Goal: Task Accomplishment & Management: Use online tool/utility

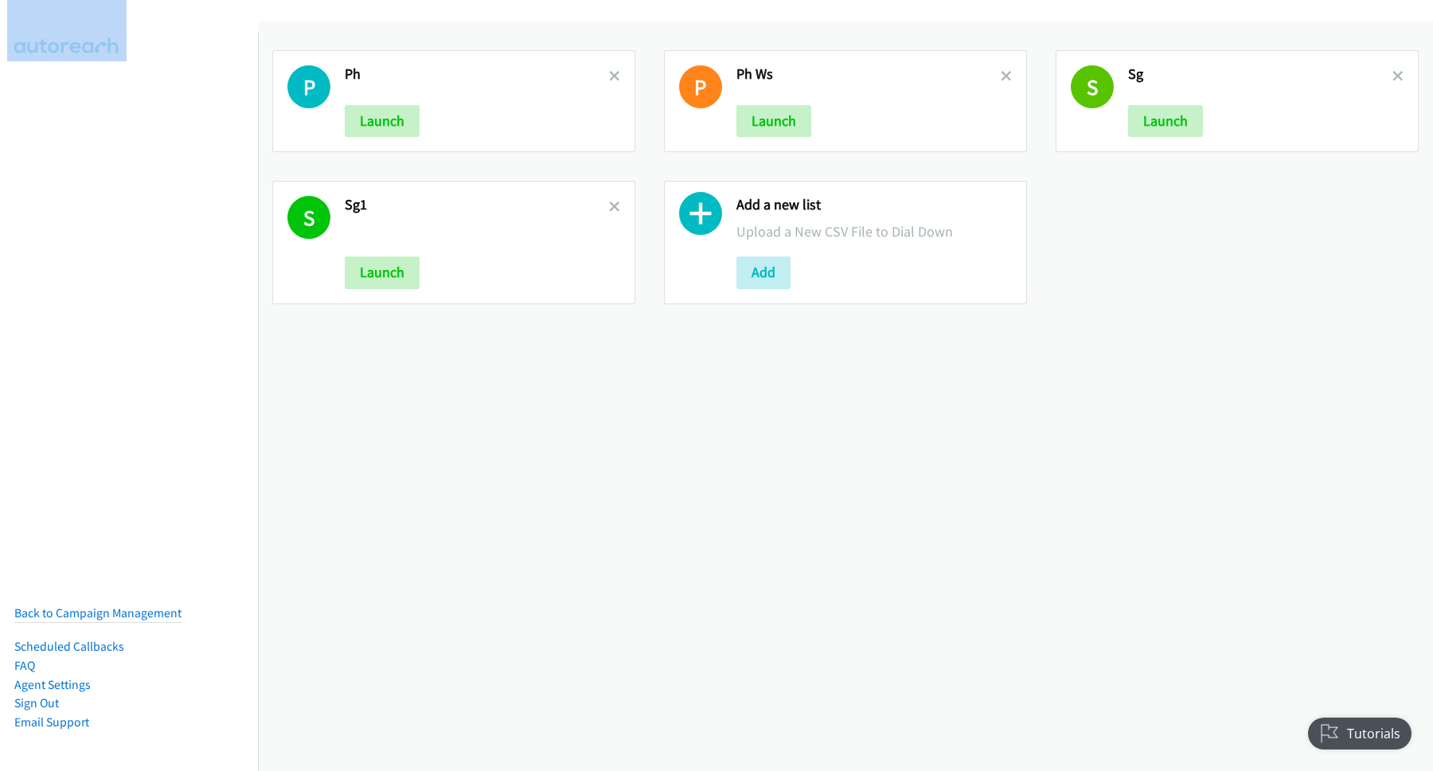
click at [604, 76] on h2 "Ph" at bounding box center [477, 74] width 264 height 18
click at [609, 76] on icon at bounding box center [614, 77] width 11 height 11
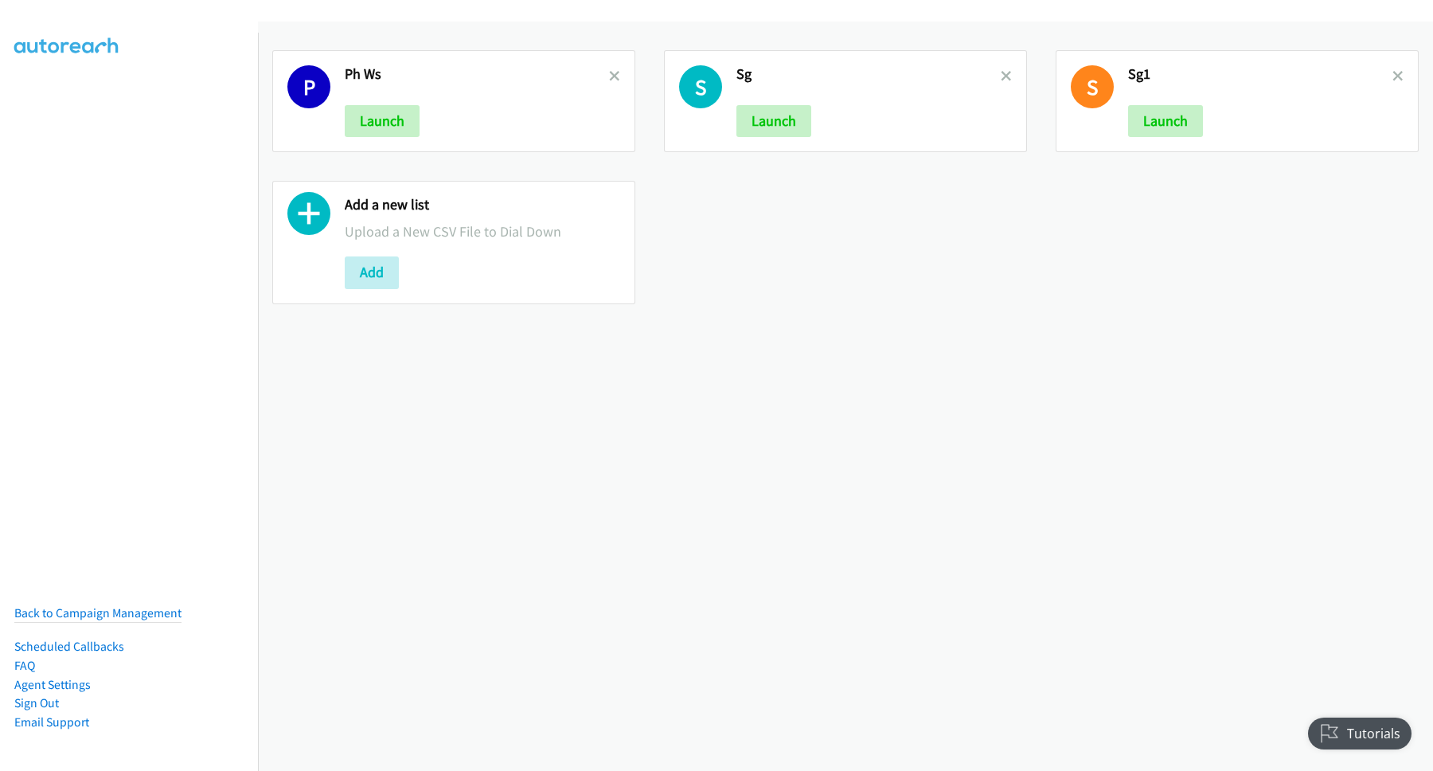
click at [609, 76] on icon at bounding box center [614, 77] width 11 height 11
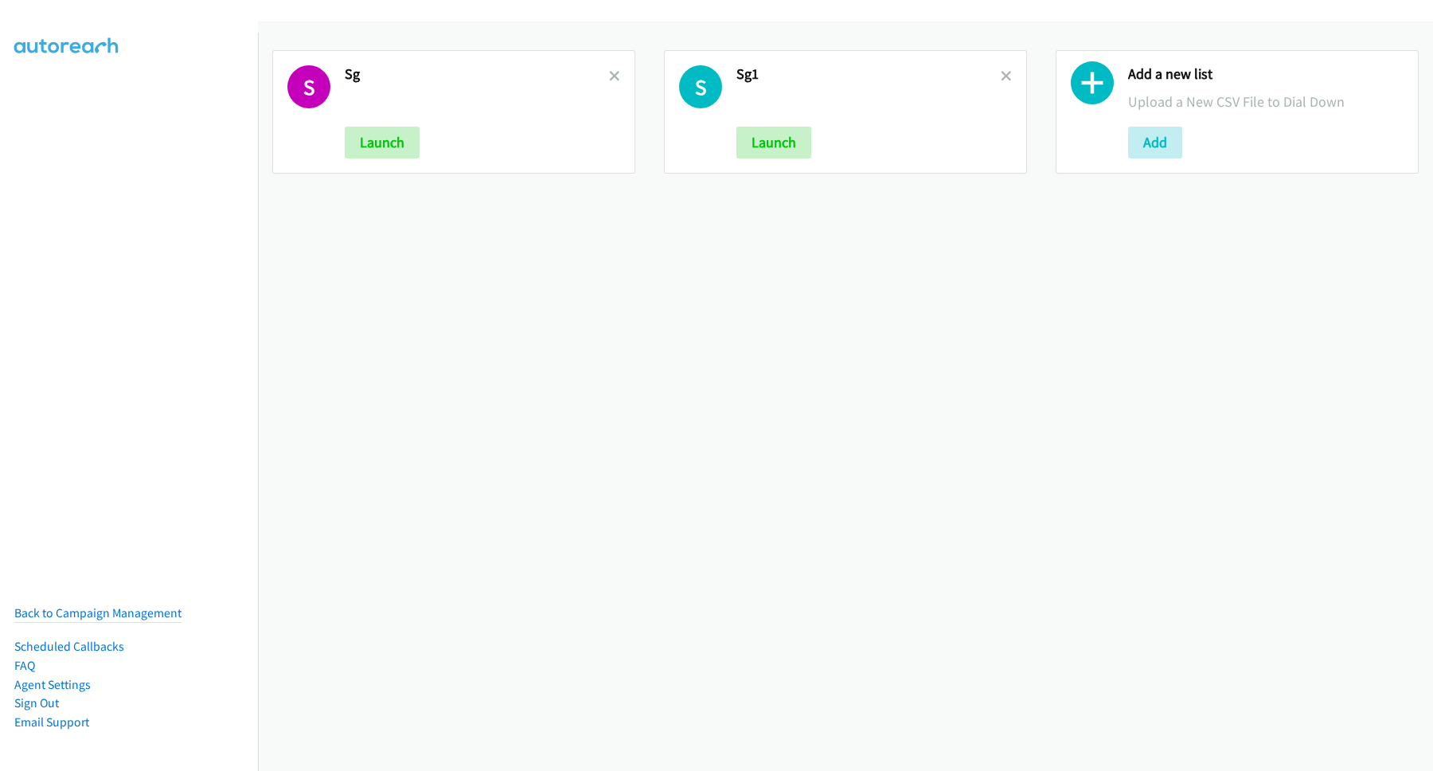
click at [609, 76] on icon at bounding box center [614, 77] width 11 height 11
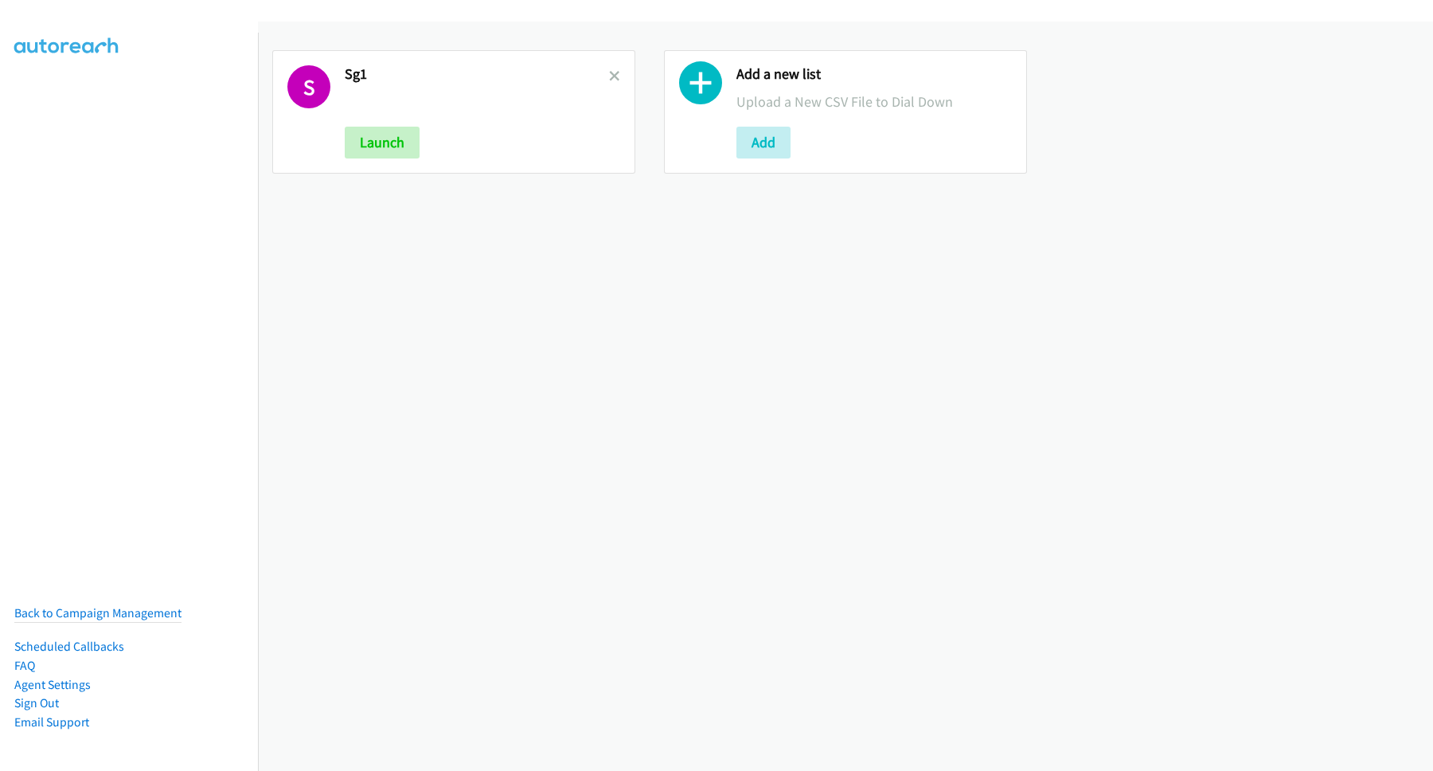
click at [609, 76] on icon at bounding box center [614, 77] width 11 height 11
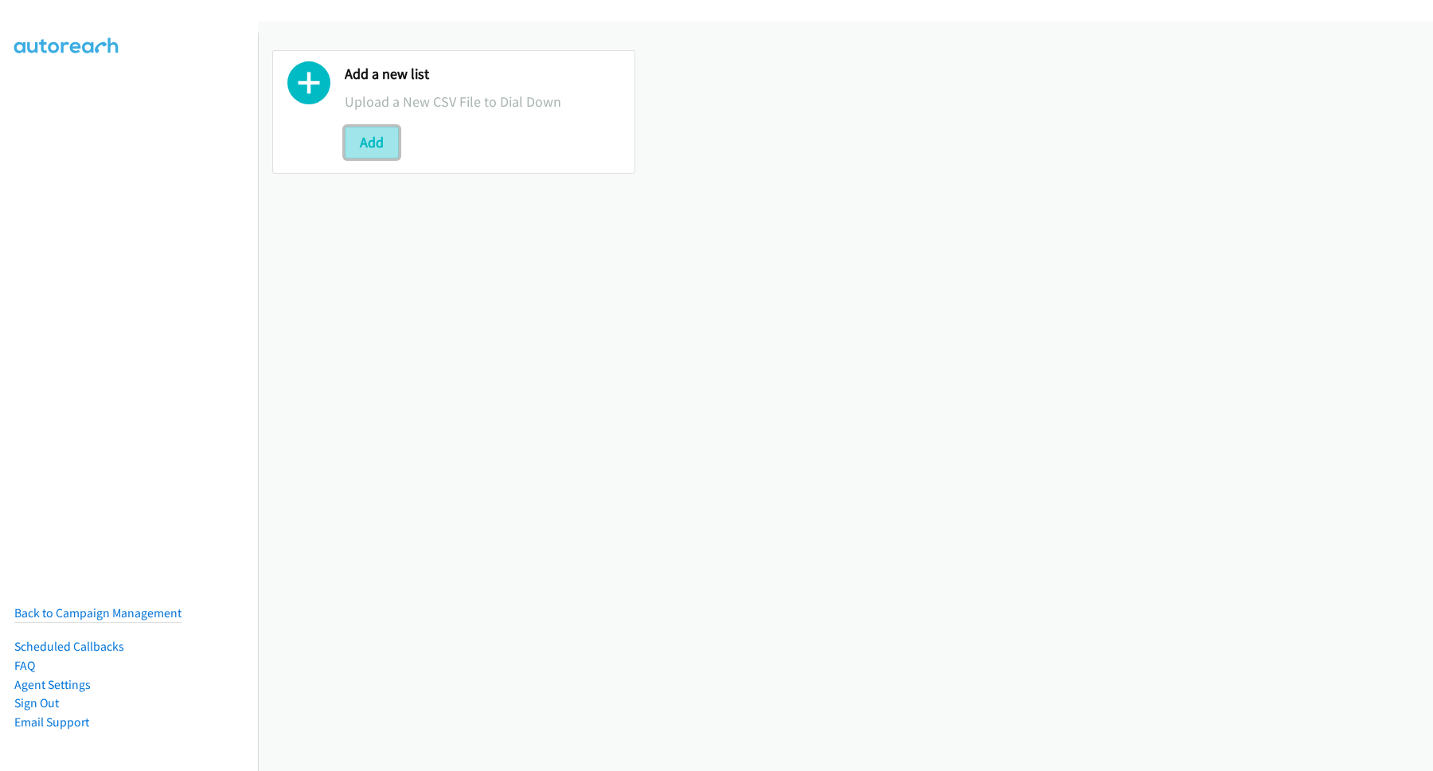
click at [381, 147] on button "Add" at bounding box center [372, 143] width 54 height 32
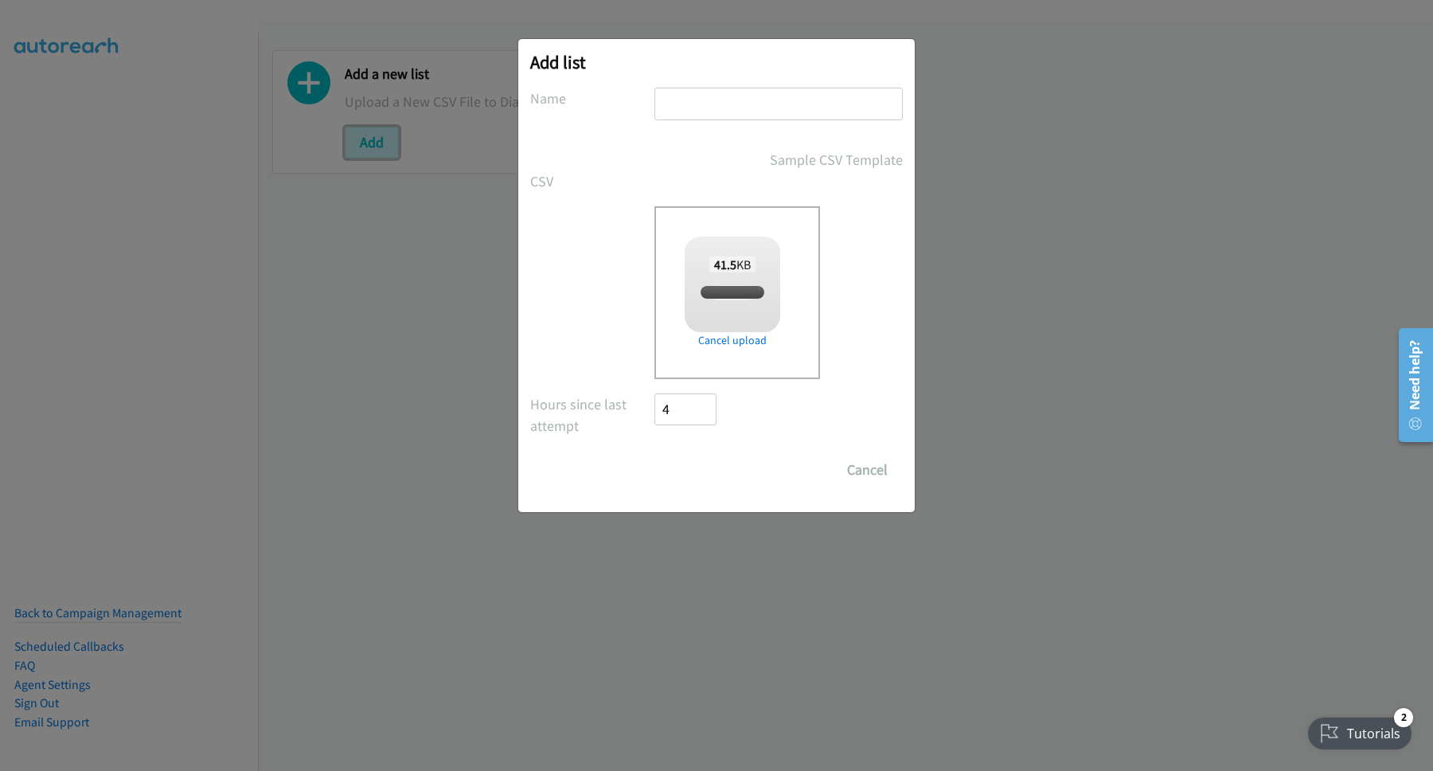
checkbox input "true"
click at [753, 115] on input "text" at bounding box center [779, 104] width 248 height 33
type input "SE"
click at [715, 468] on input "Save List" at bounding box center [697, 470] width 84 height 32
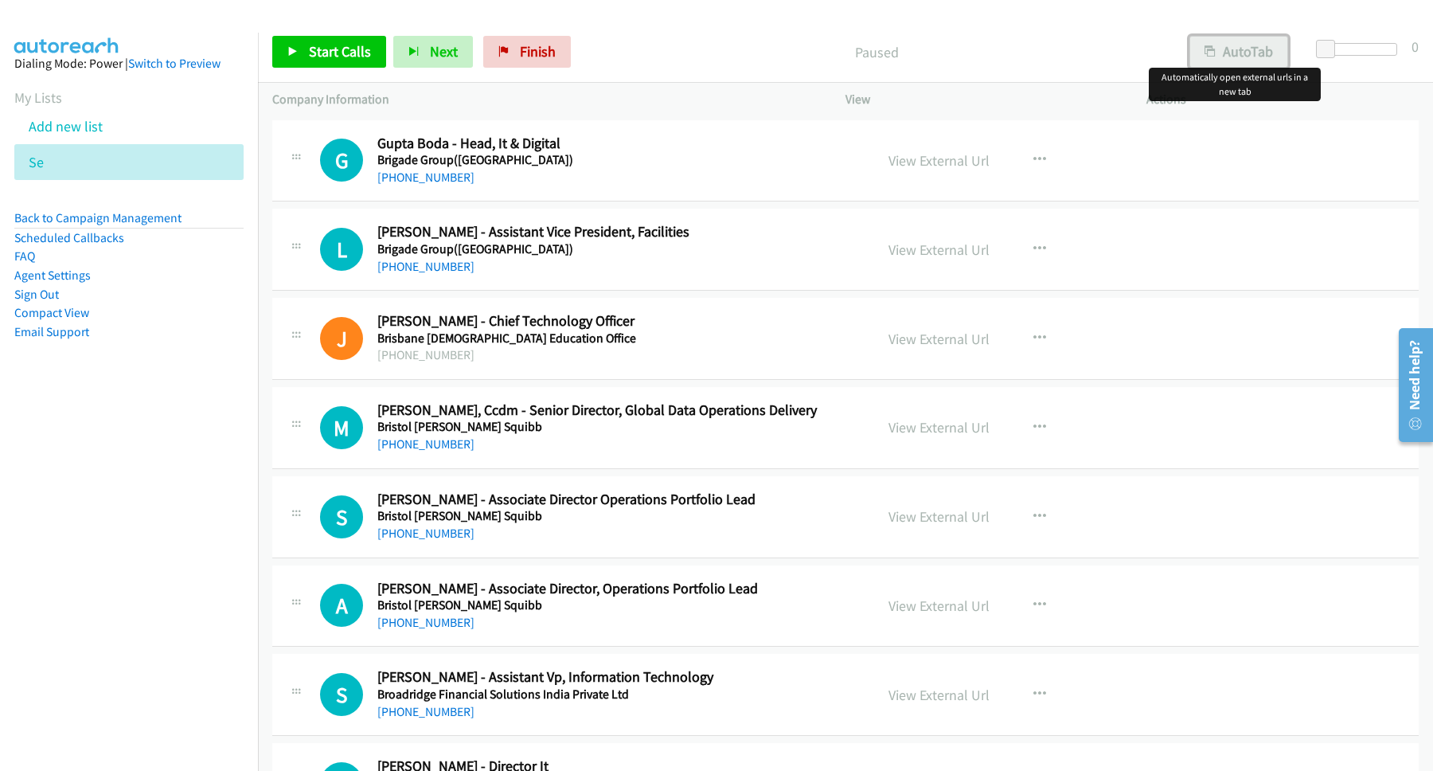
click at [1242, 49] on button "AutoTab" at bounding box center [1239, 52] width 99 height 32
click at [362, 54] on span "Start Calls" at bounding box center [340, 51] width 62 height 18
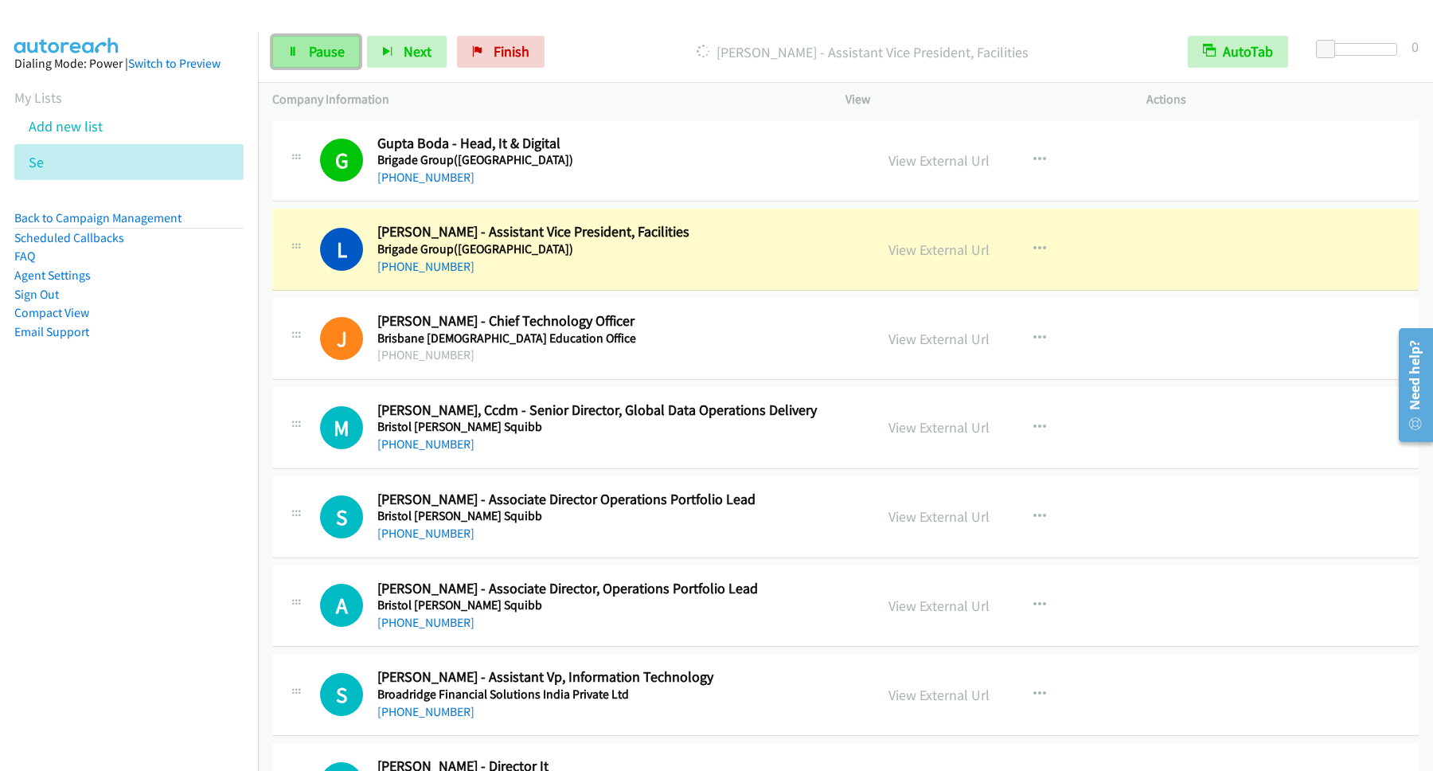
click at [303, 45] on link "Pause" at bounding box center [316, 52] width 88 height 32
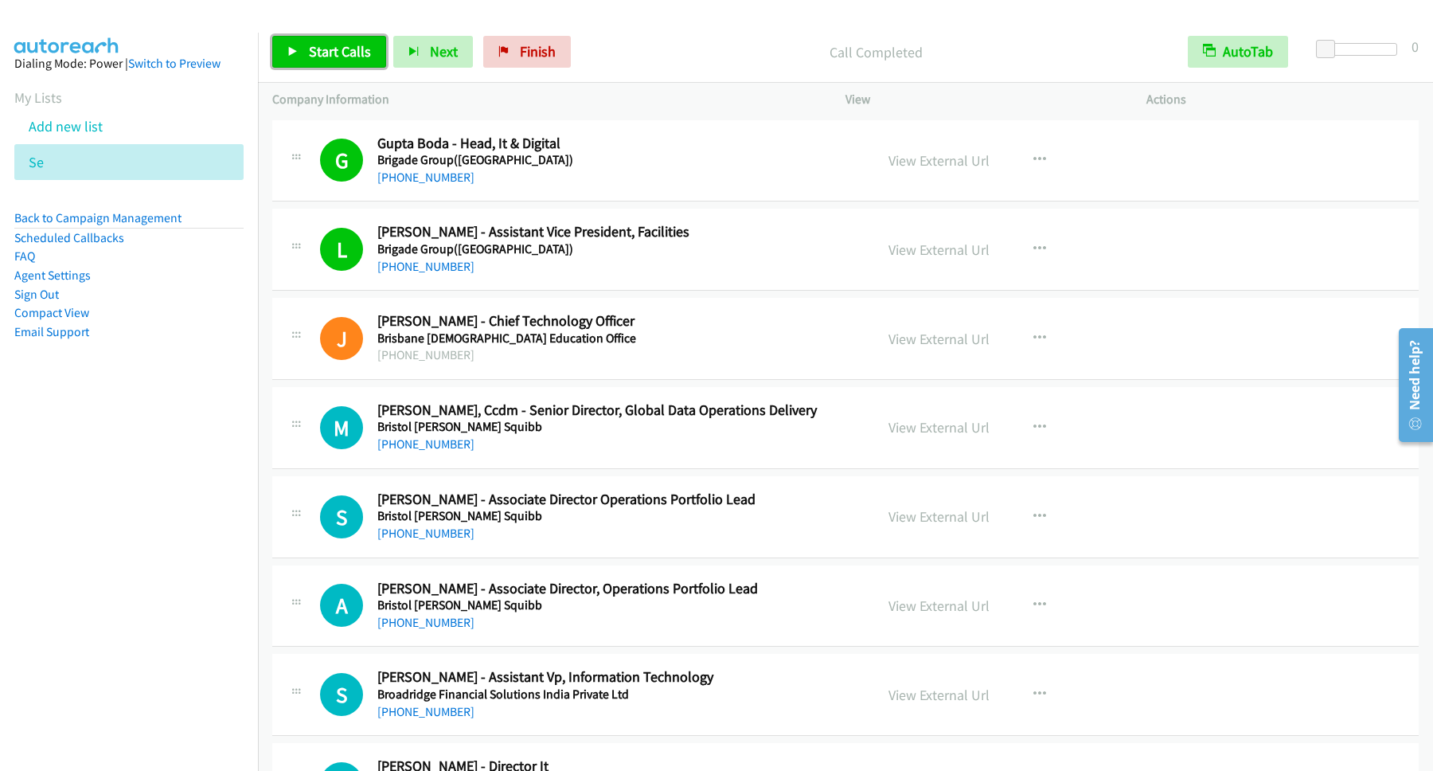
click at [367, 45] on span "Start Calls" at bounding box center [340, 51] width 62 height 18
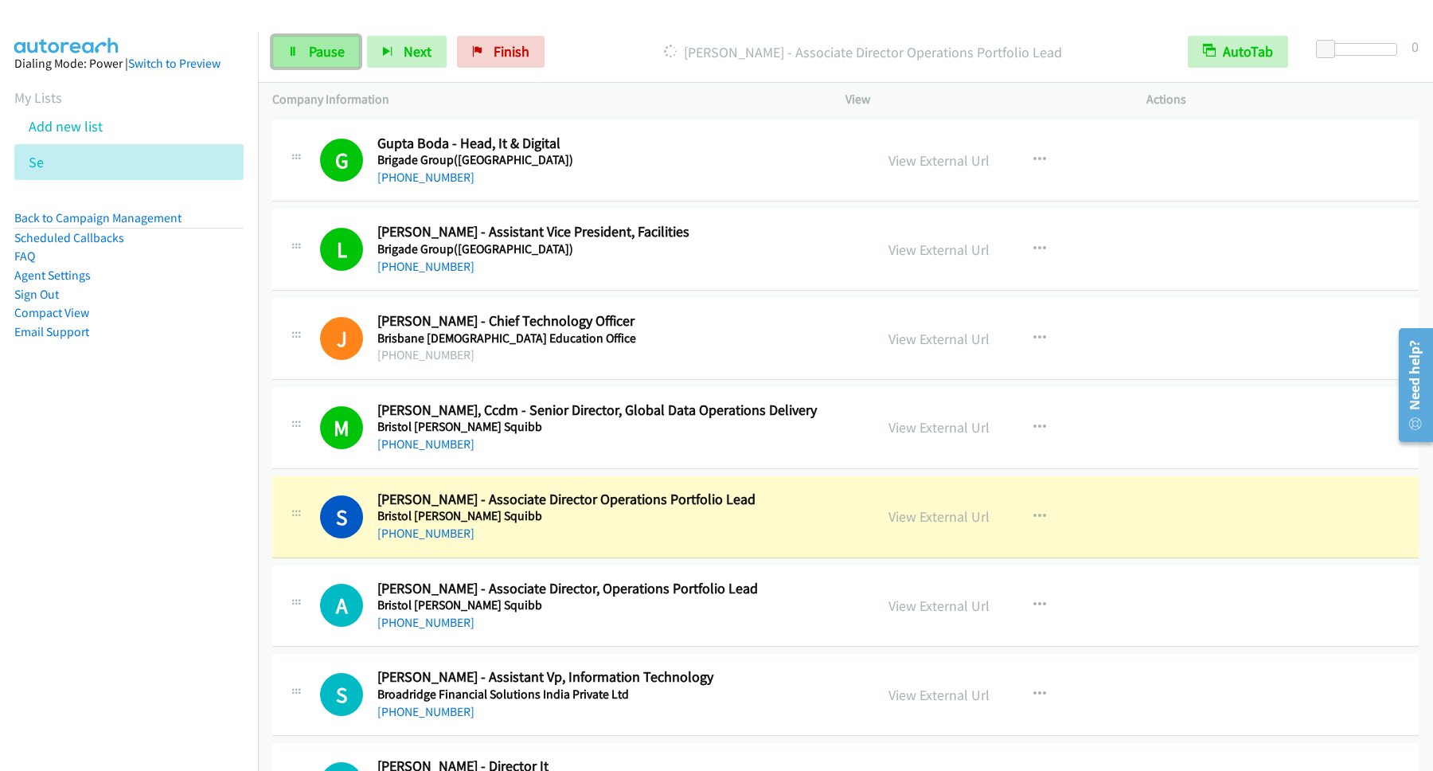
click at [345, 62] on link "Pause" at bounding box center [316, 52] width 88 height 32
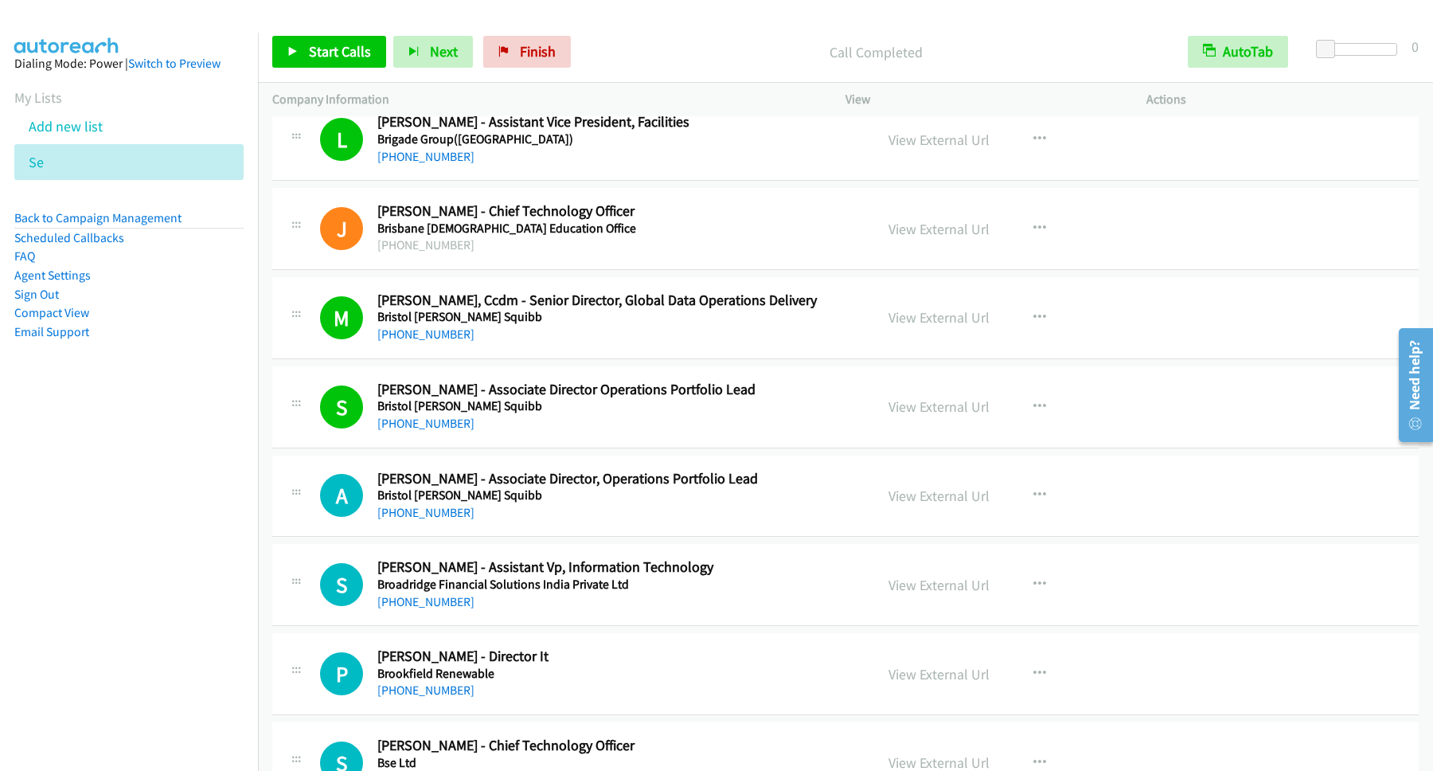
scroll to position [215, 0]
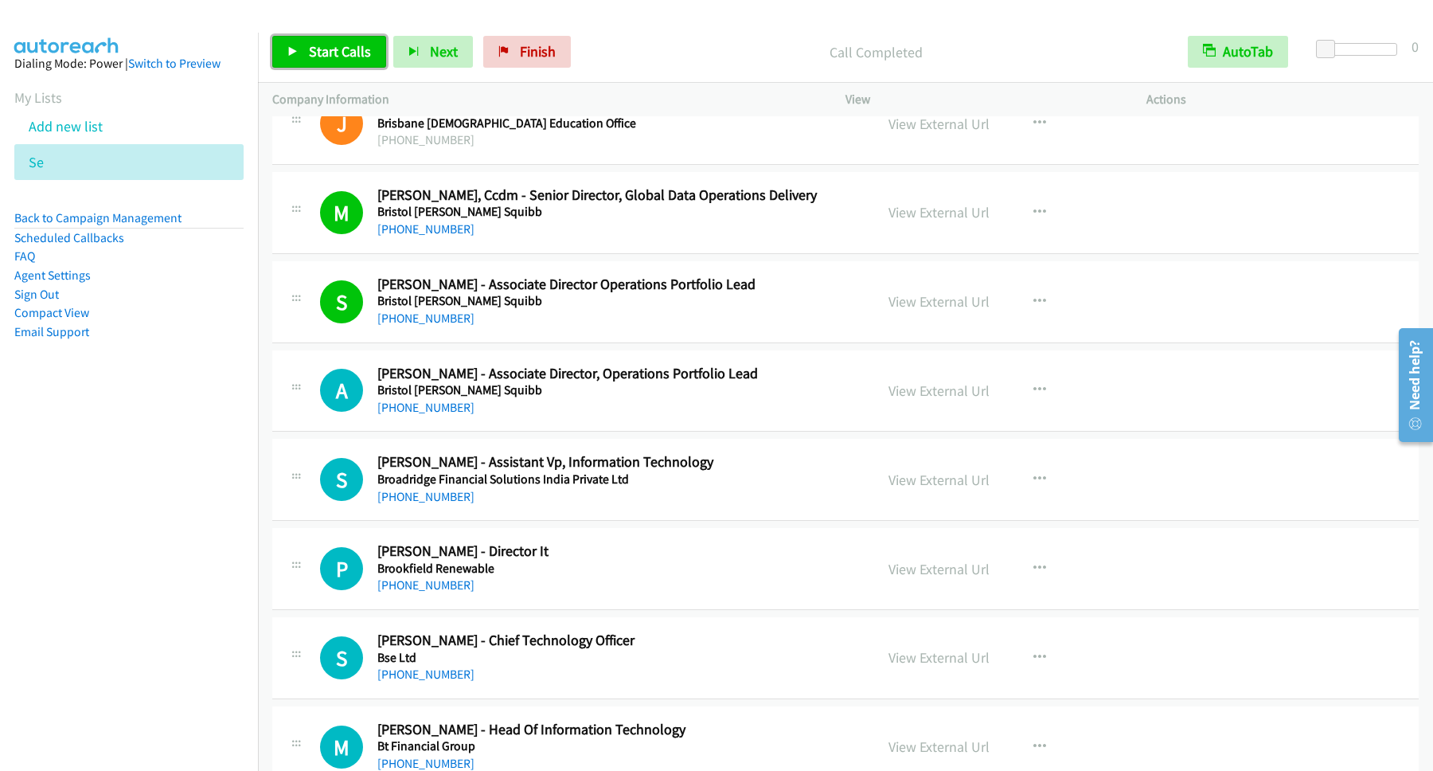
click at [341, 48] on span "Start Calls" at bounding box center [340, 51] width 62 height 18
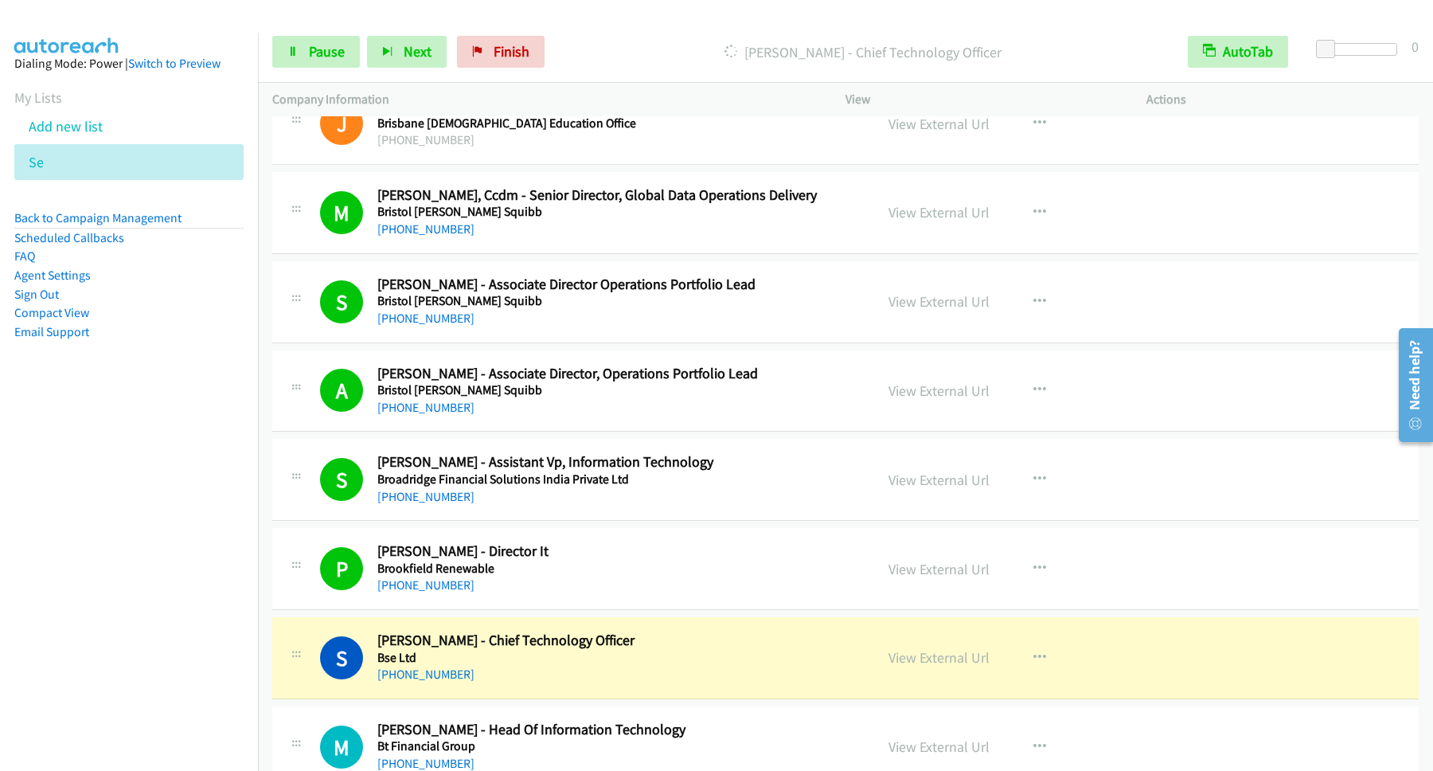
scroll to position [430, 0]
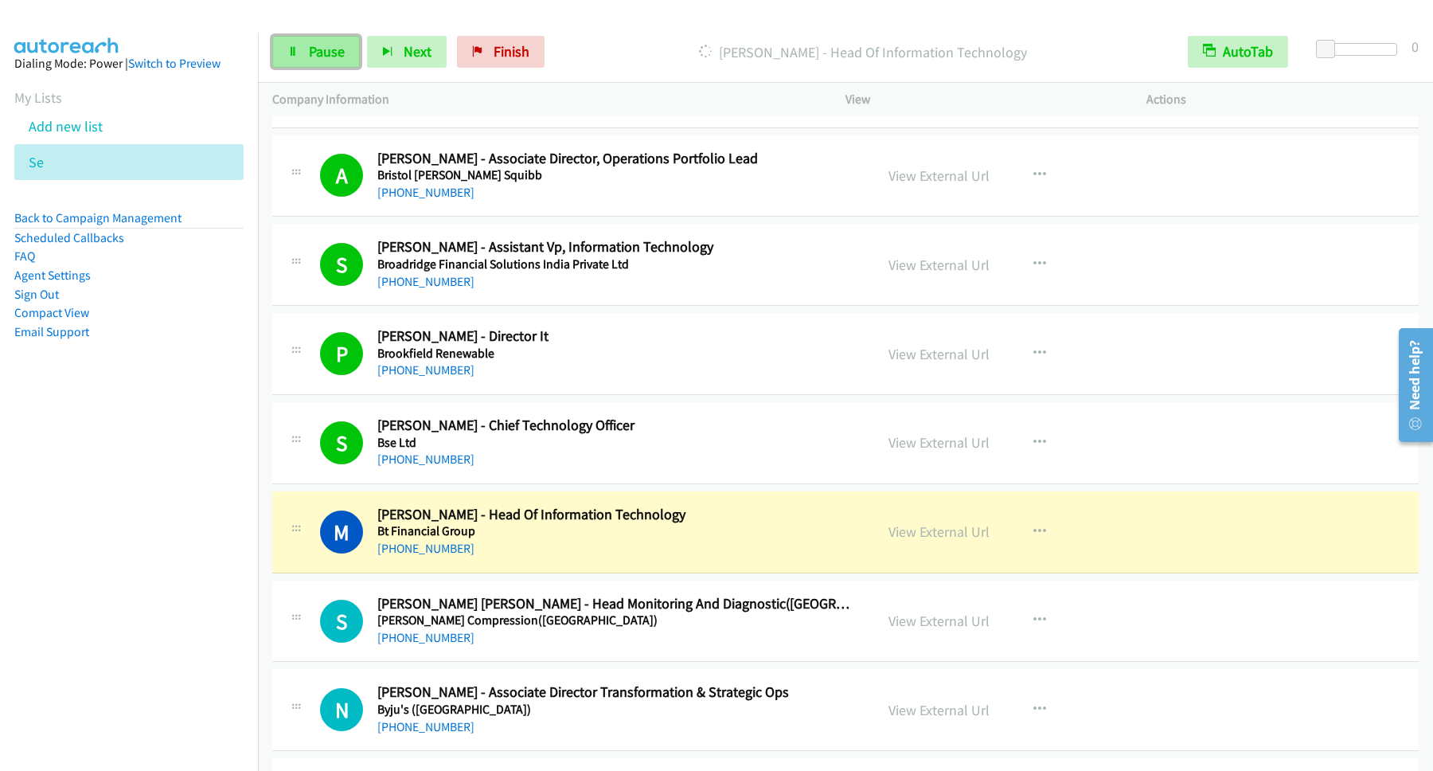
click at [319, 51] on span "Pause" at bounding box center [327, 51] width 36 height 18
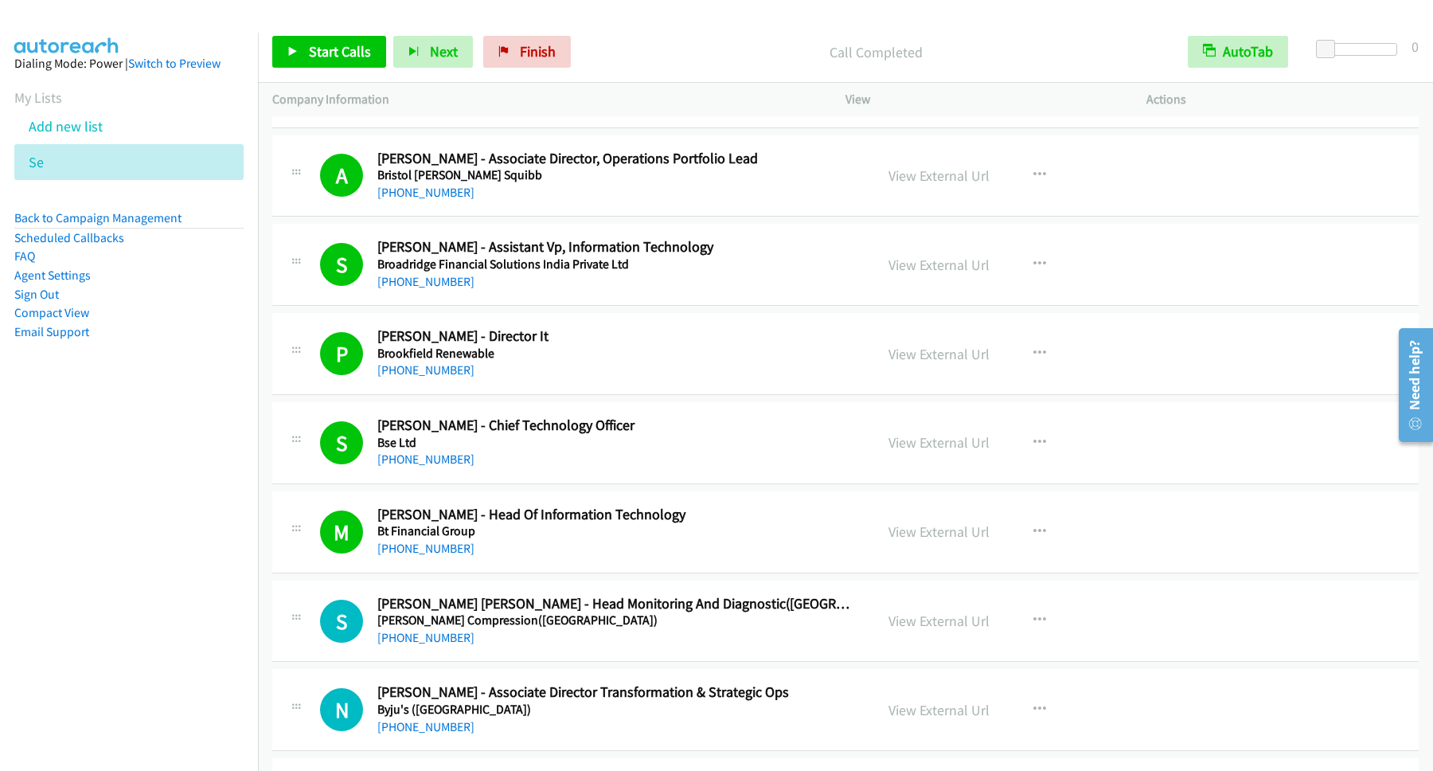
click at [363, 68] on div "Start Calls Pause Next Finish Call Completed AutoTab AutoTab 0" at bounding box center [845, 52] width 1175 height 61
click at [355, 45] on span "Start Calls" at bounding box center [340, 51] width 62 height 18
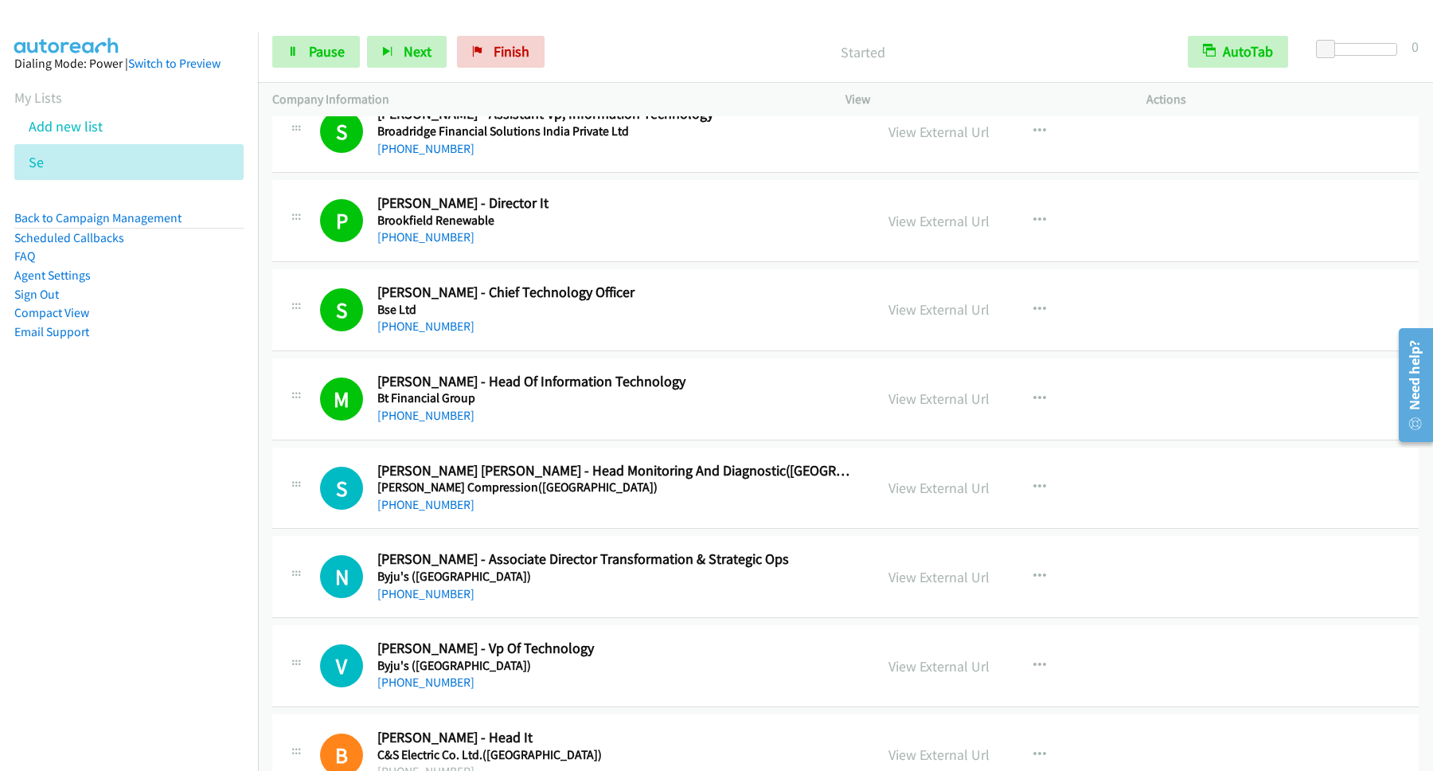
scroll to position [645, 0]
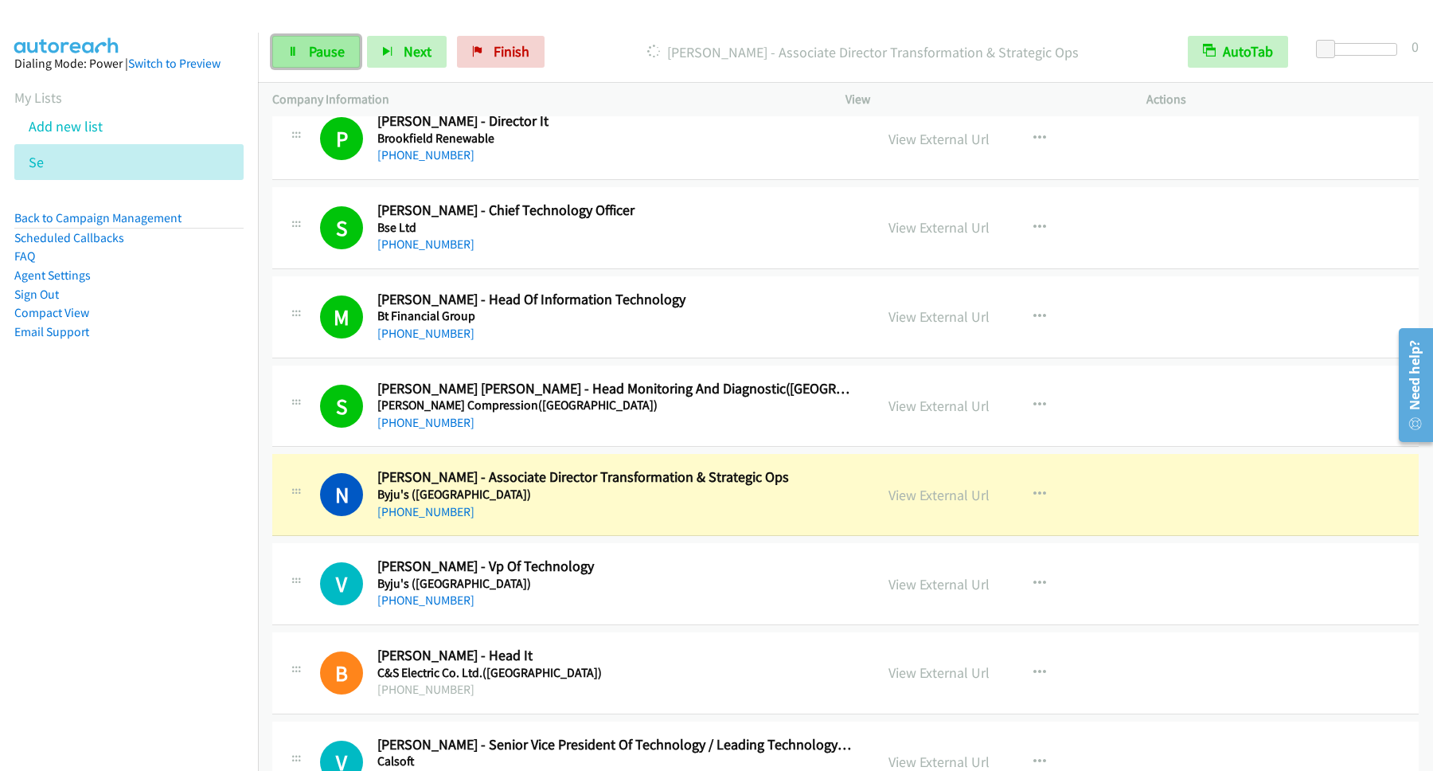
click at [295, 53] on icon at bounding box center [292, 52] width 11 height 11
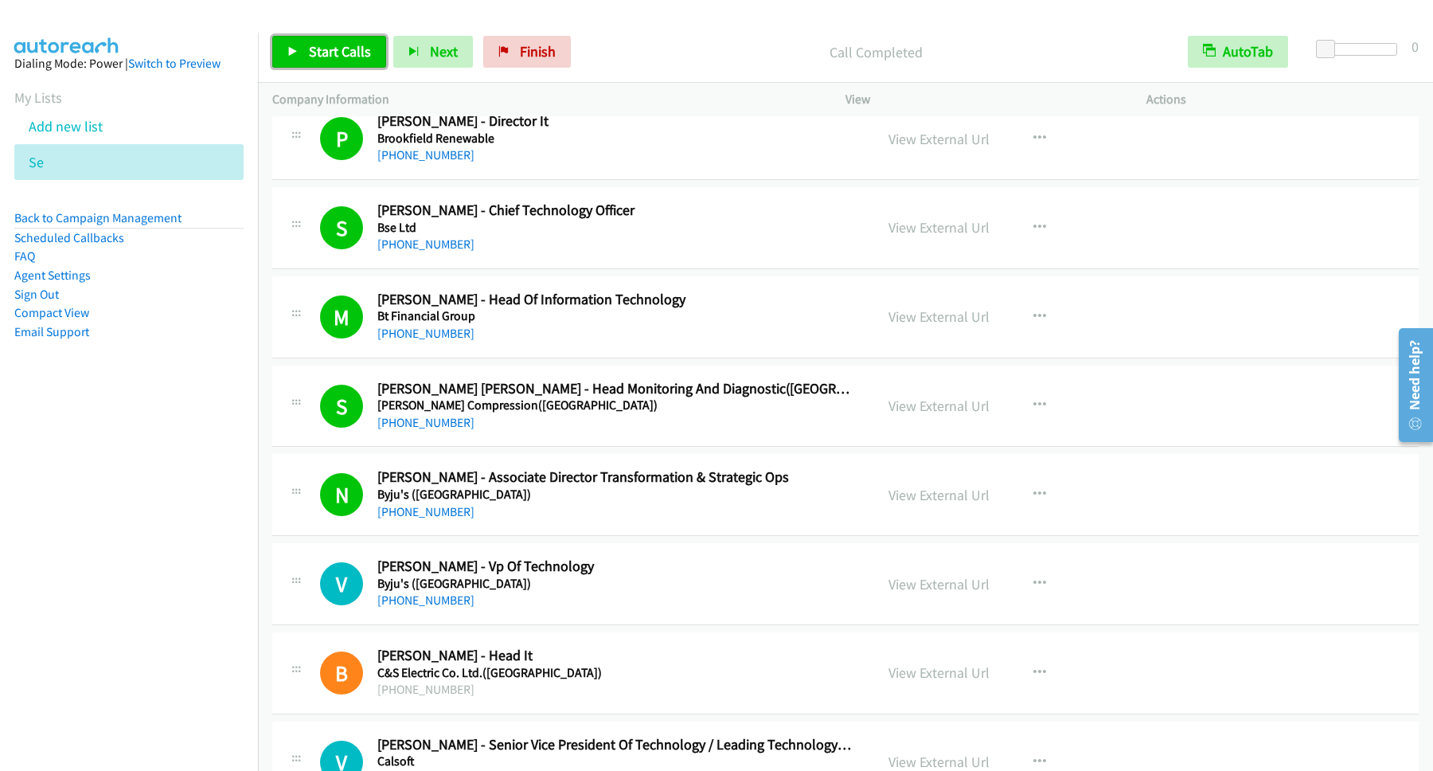
click at [363, 61] on span "Start Calls" at bounding box center [340, 51] width 62 height 18
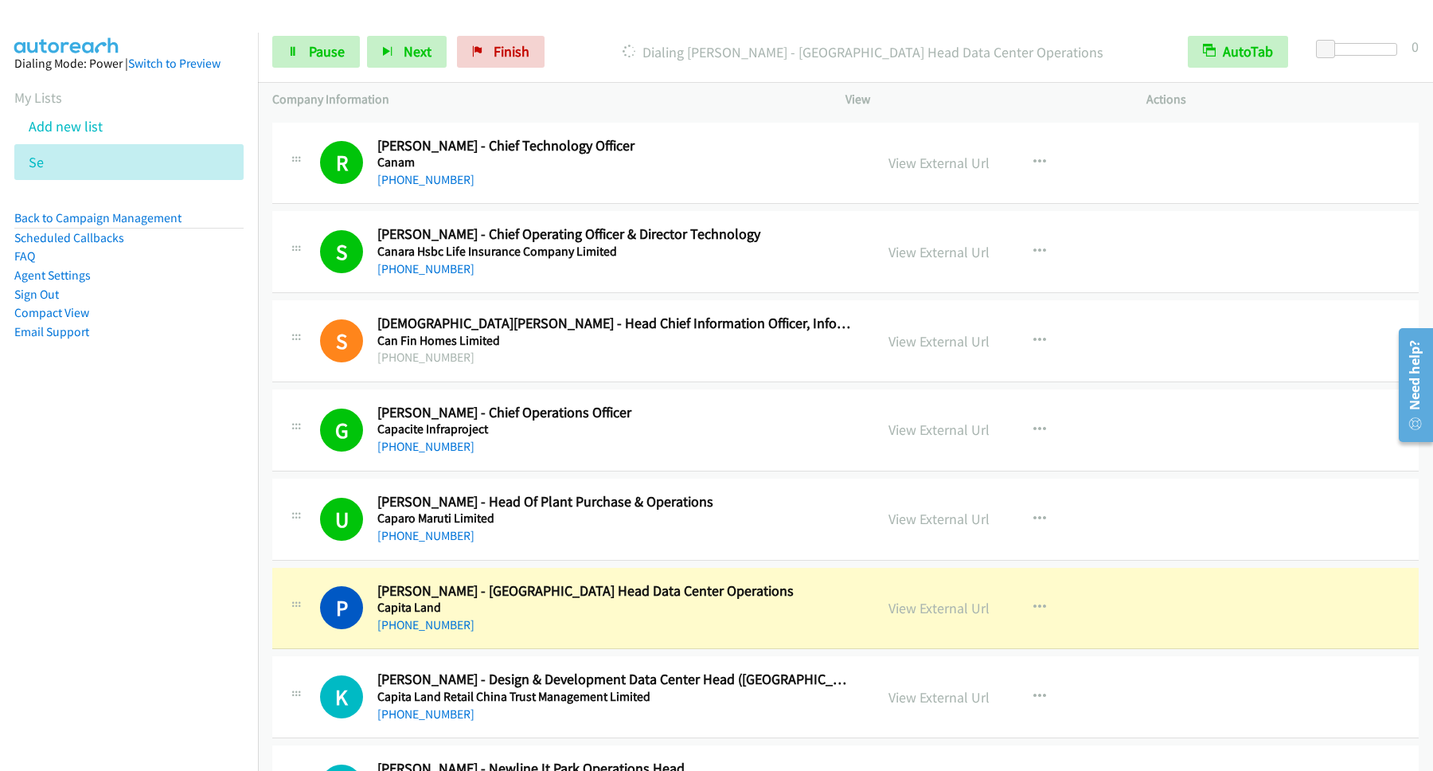
scroll to position [1505, 0]
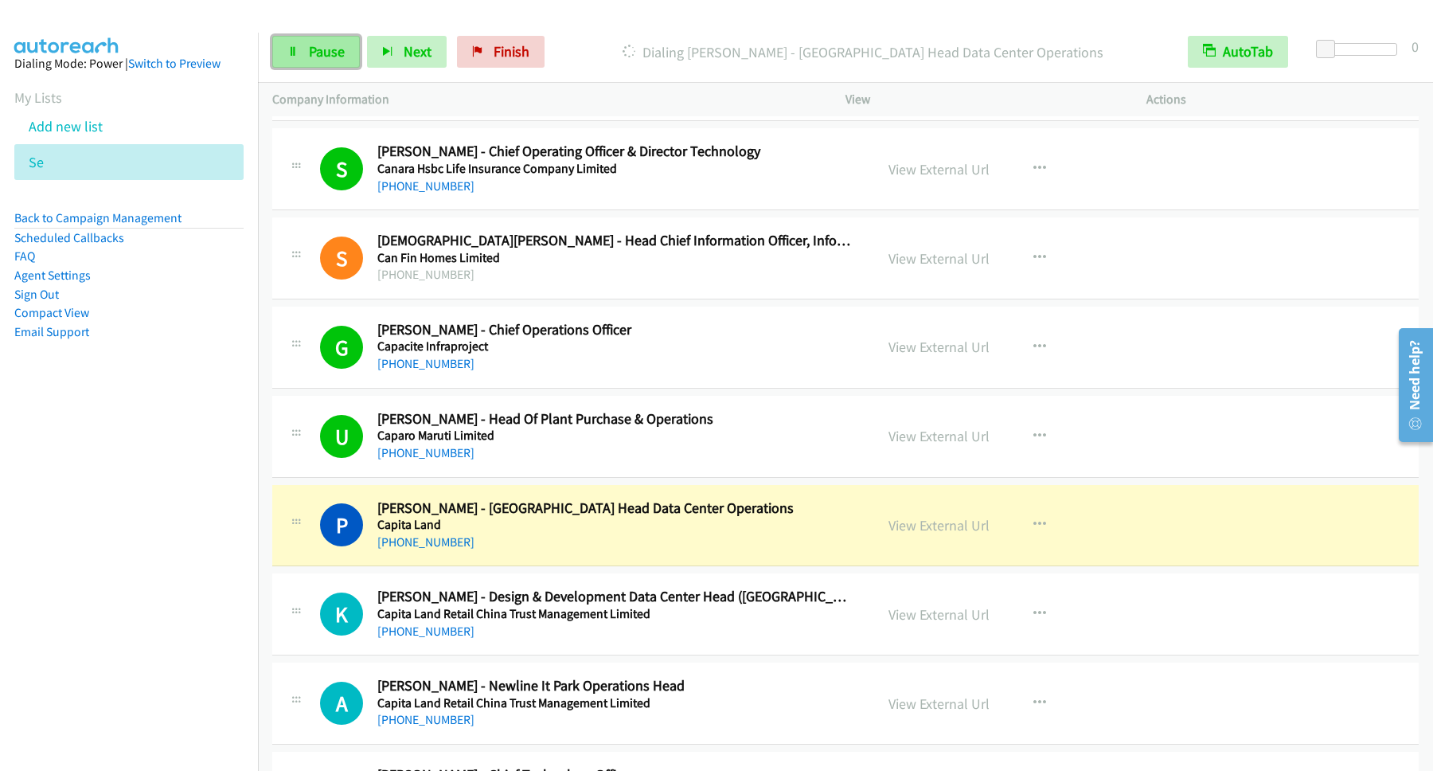
click at [323, 52] on span "Pause" at bounding box center [327, 51] width 36 height 18
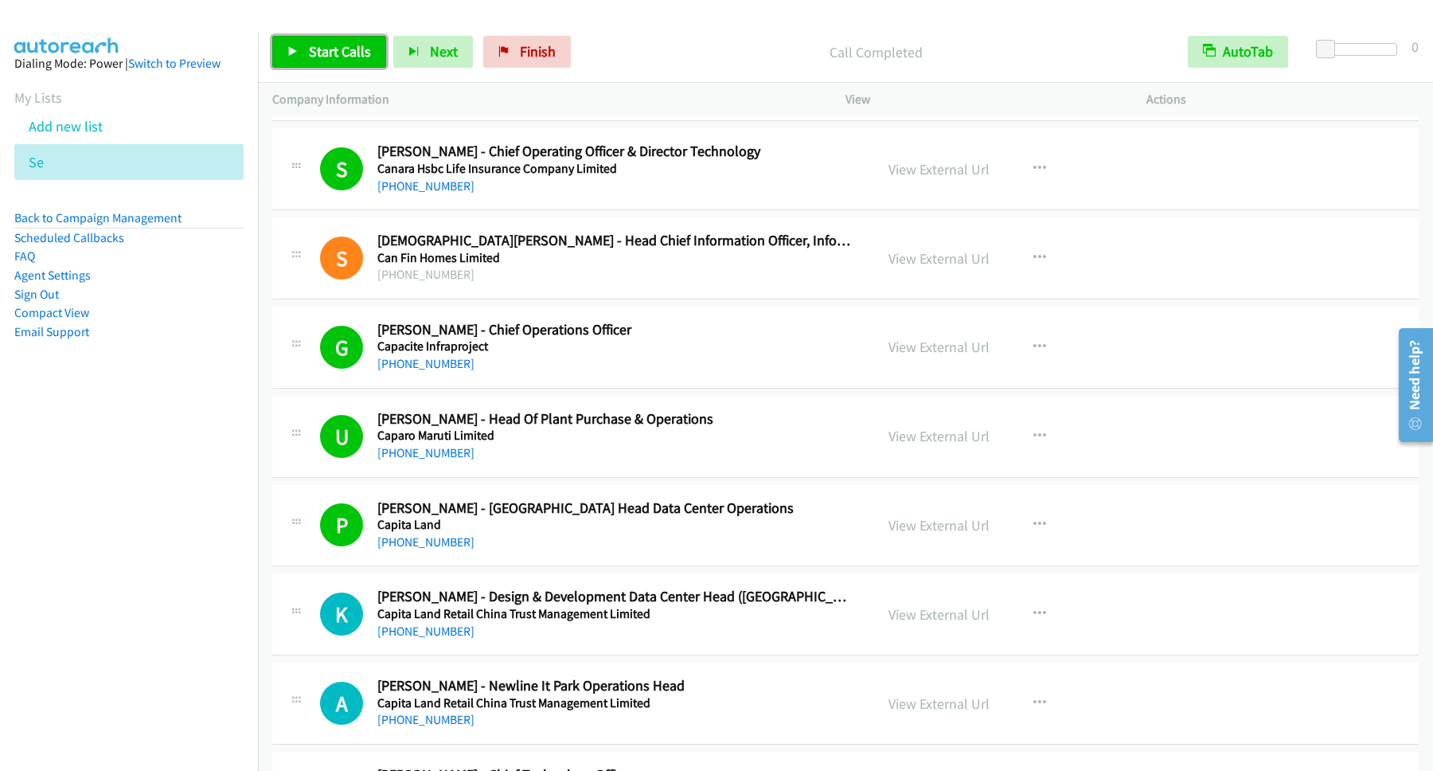
click at [347, 57] on span "Start Calls" at bounding box center [340, 51] width 62 height 18
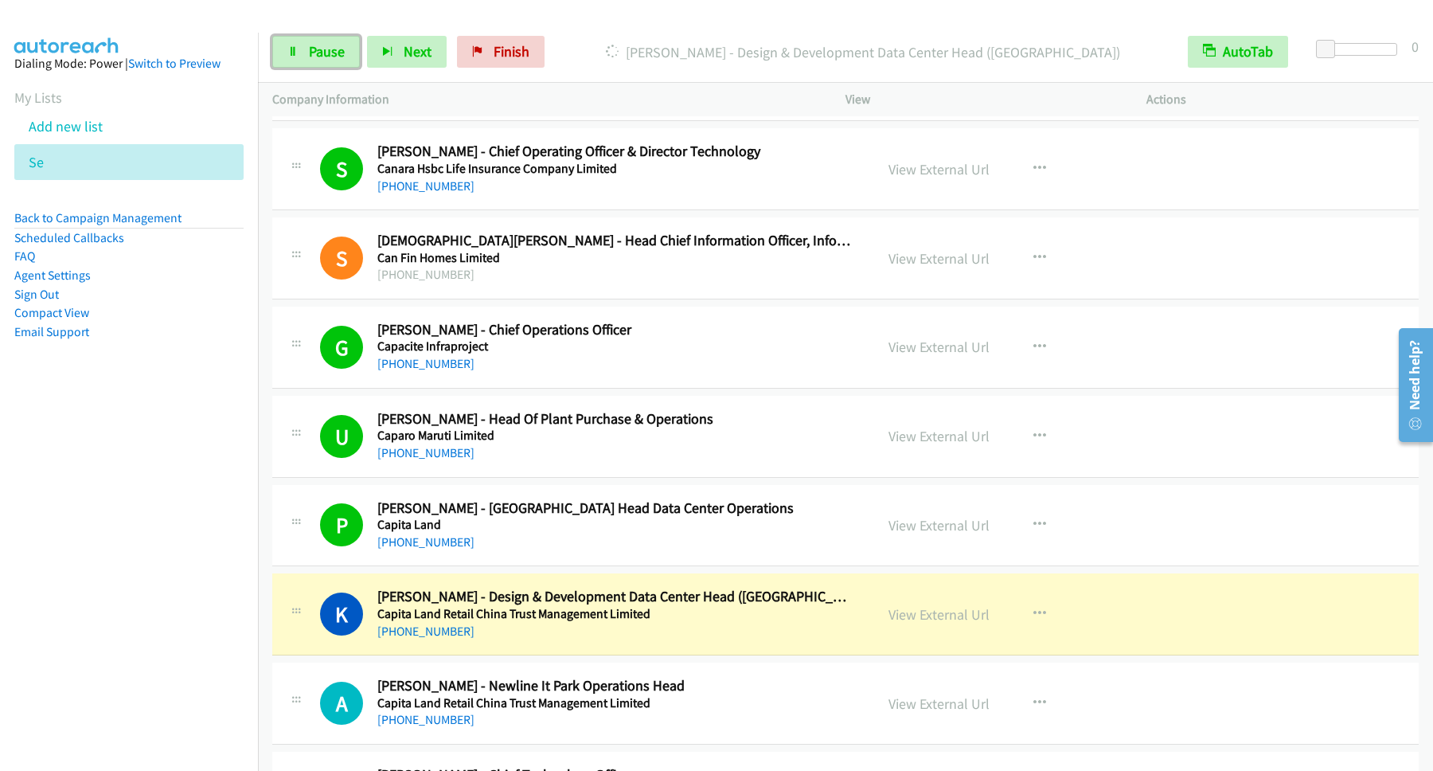
drag, startPoint x: 314, startPoint y: 48, endPoint x: 378, endPoint y: 92, distance: 78.0
click at [315, 50] on span "Pause" at bounding box center [327, 51] width 36 height 18
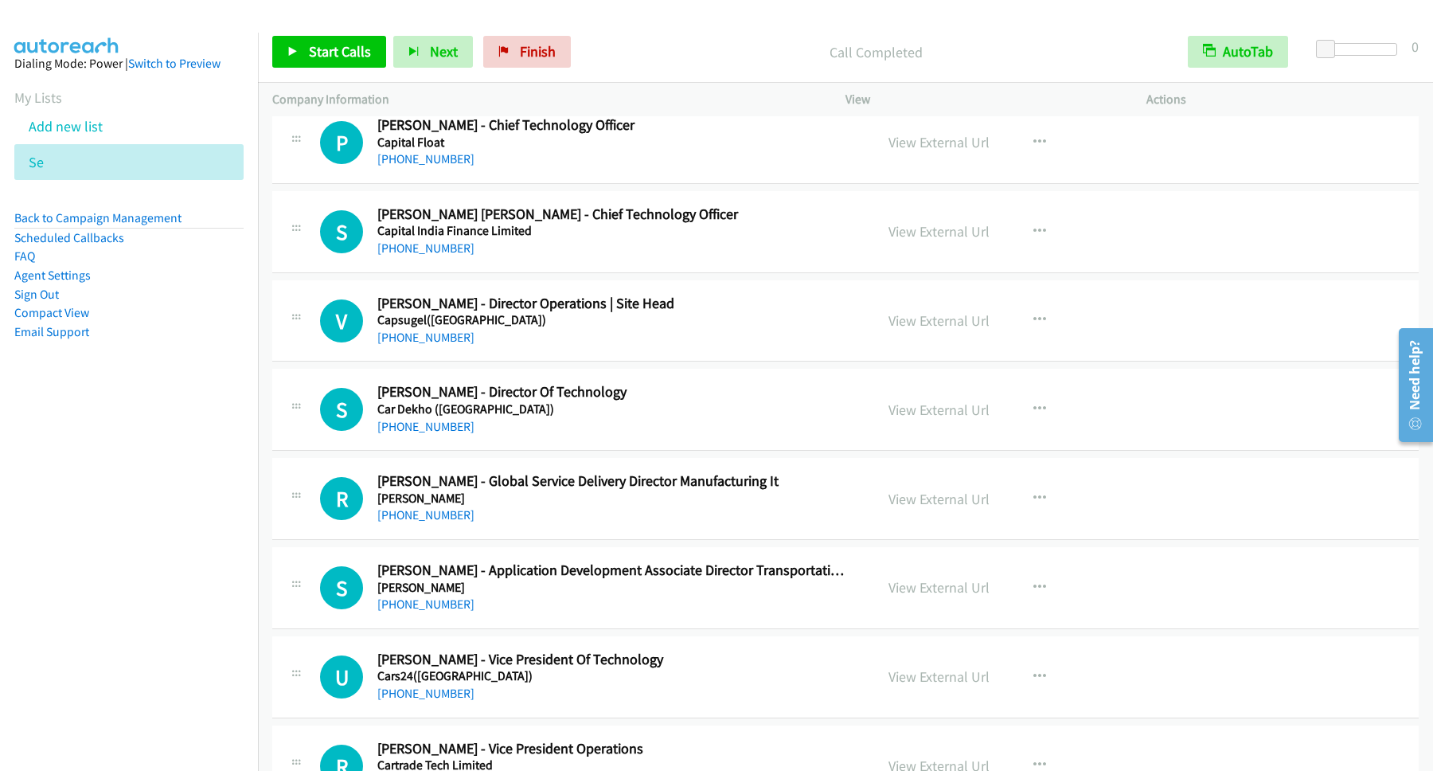
scroll to position [1935, 0]
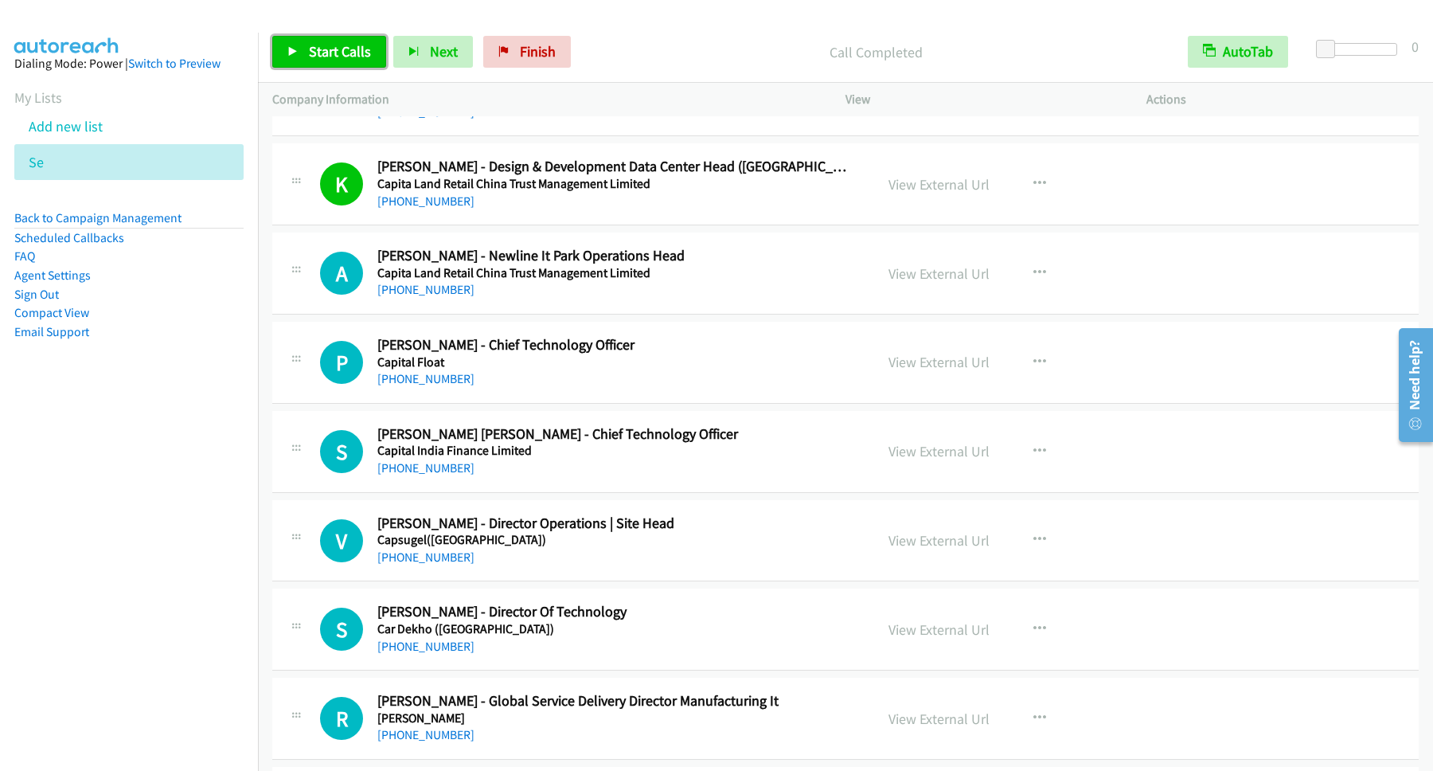
click at [358, 58] on span "Start Calls" at bounding box center [340, 51] width 62 height 18
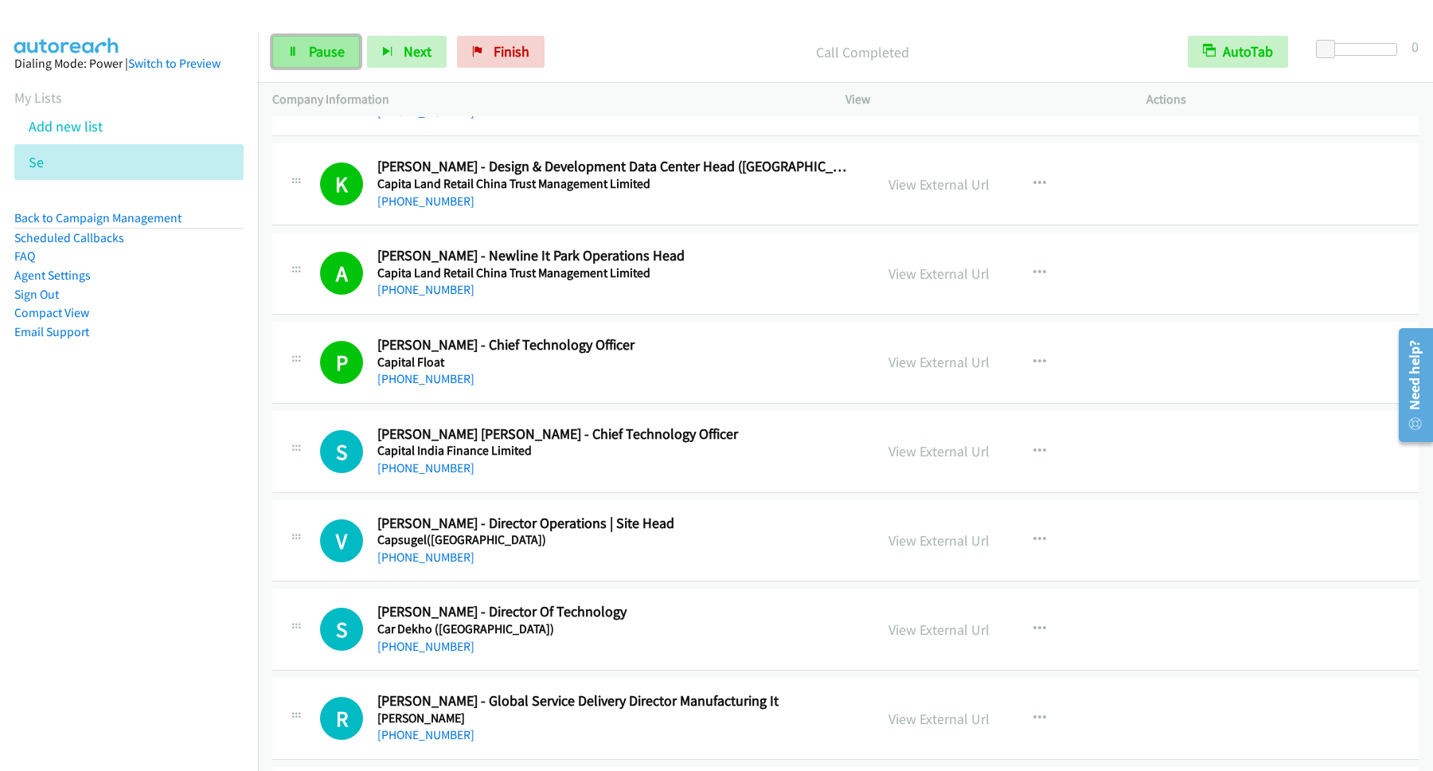
click at [326, 48] on span "Pause" at bounding box center [327, 51] width 36 height 18
click at [339, 60] on span "Start Calls" at bounding box center [340, 51] width 62 height 18
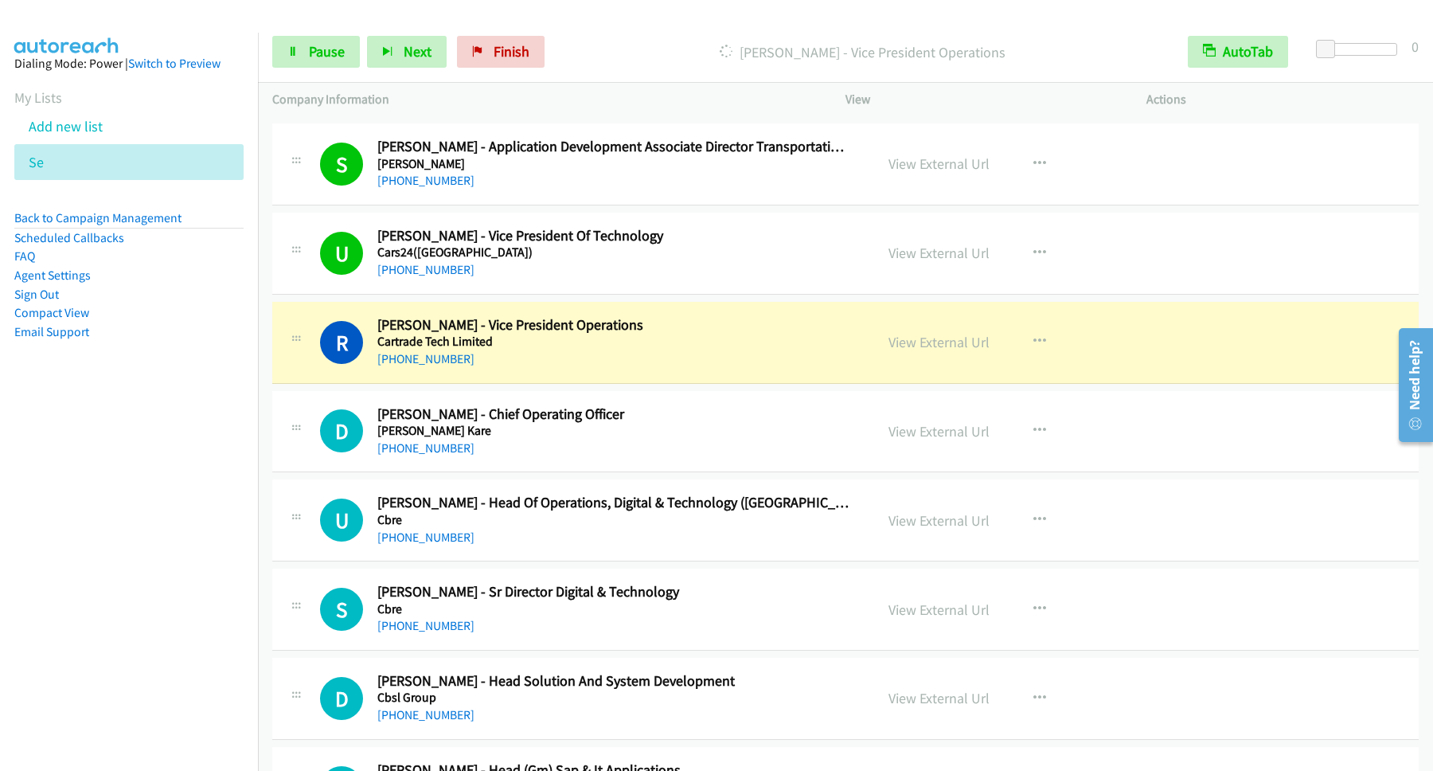
scroll to position [2580, 0]
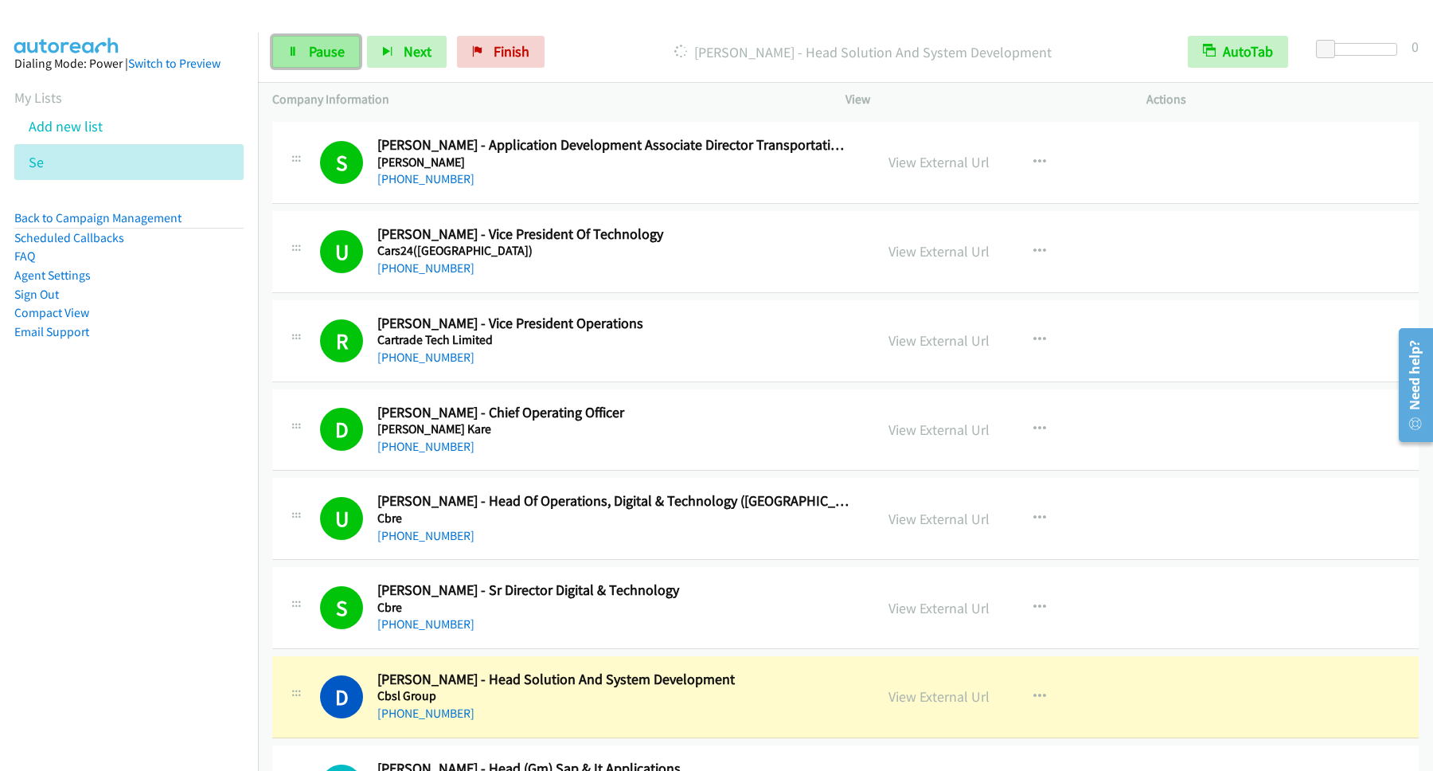
click at [350, 59] on link "Pause" at bounding box center [316, 52] width 88 height 32
